Goal: Task Accomplishment & Management: Manage account settings

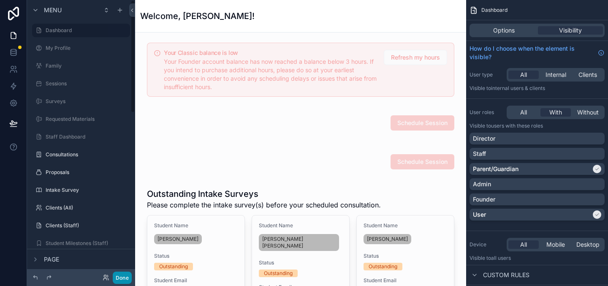
click at [124, 277] on button "Done" at bounding box center [122, 278] width 19 height 12
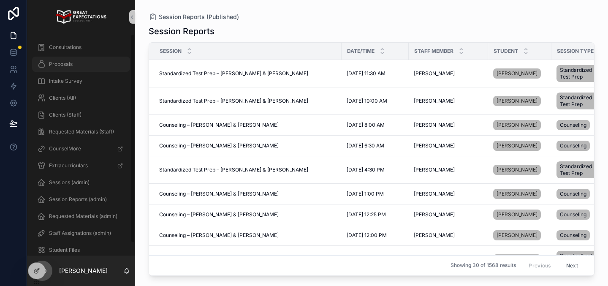
click at [89, 71] on link "Proposals" at bounding box center [81, 64] width 98 height 15
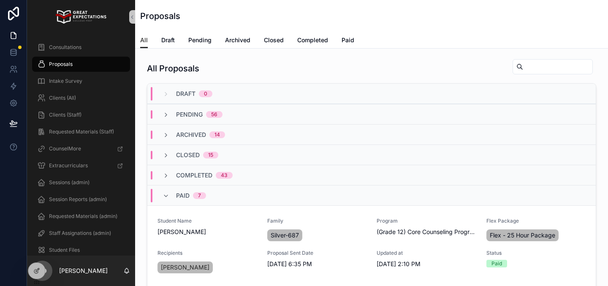
click at [214, 44] on div "All Draft Pending Archived Closed Completed Paid" at bounding box center [371, 40] width 463 height 16
click at [203, 44] on span "Pending" at bounding box center [199, 40] width 23 height 8
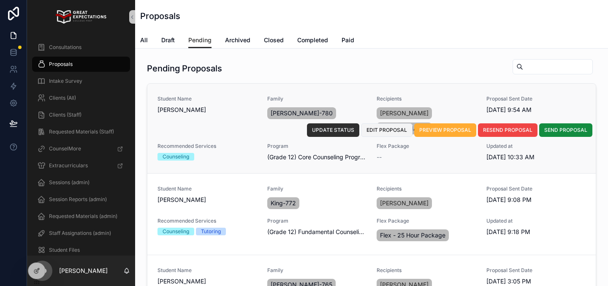
click at [378, 133] on span "EDIT PROPOSAL" at bounding box center [387, 130] width 41 height 7
